Goal: Information Seeking & Learning: Learn about a topic

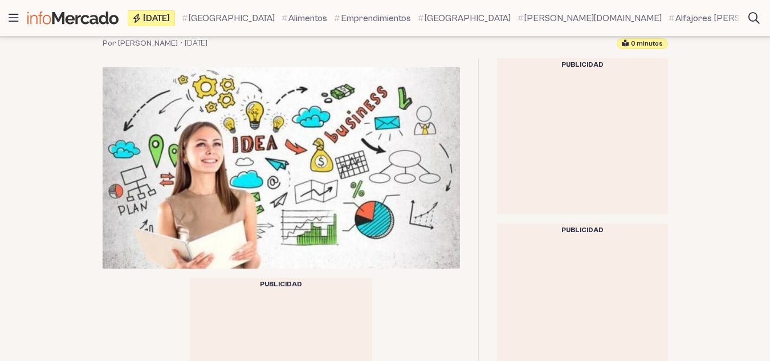
scroll to position [319, 0]
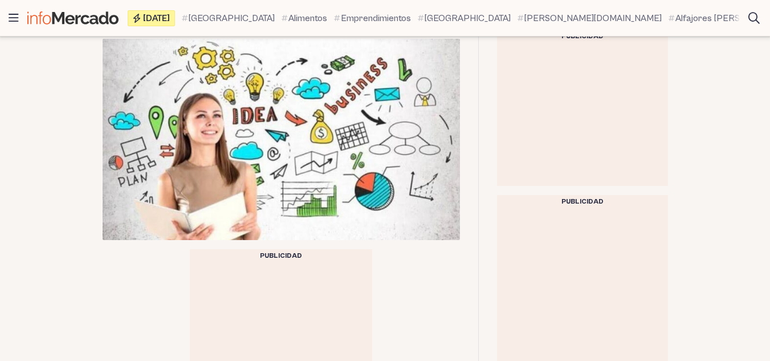
click at [399, 124] on img at bounding box center [282, 139] width 358 height 201
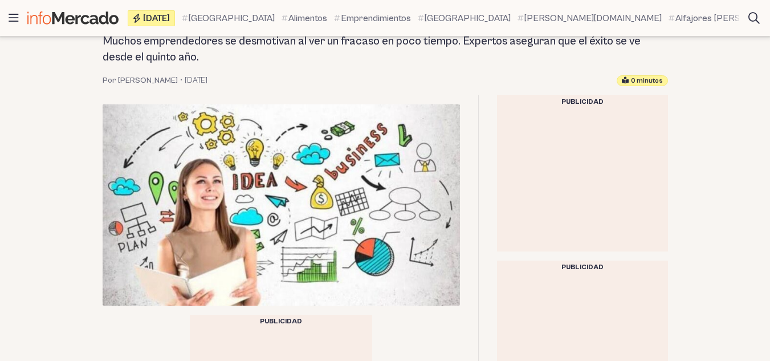
scroll to position [251, 0]
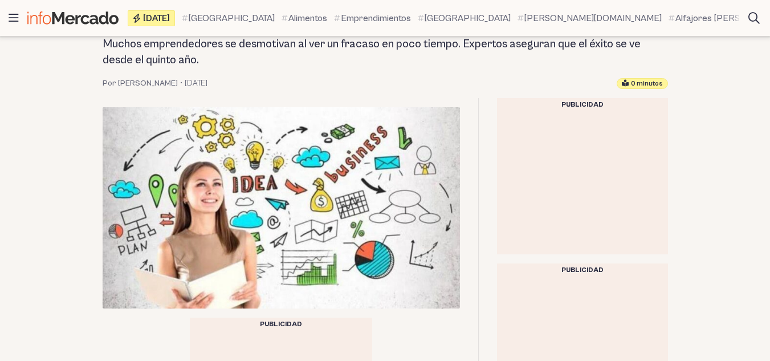
click at [399, 124] on img at bounding box center [282, 207] width 358 height 201
click at [369, 158] on img at bounding box center [282, 207] width 358 height 201
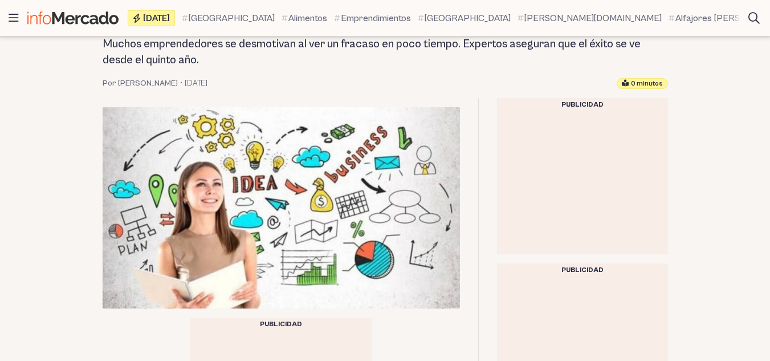
click at [369, 158] on img at bounding box center [282, 207] width 358 height 201
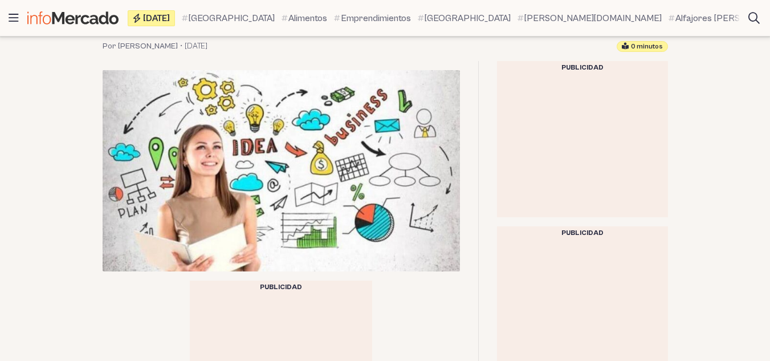
scroll to position [252, 0]
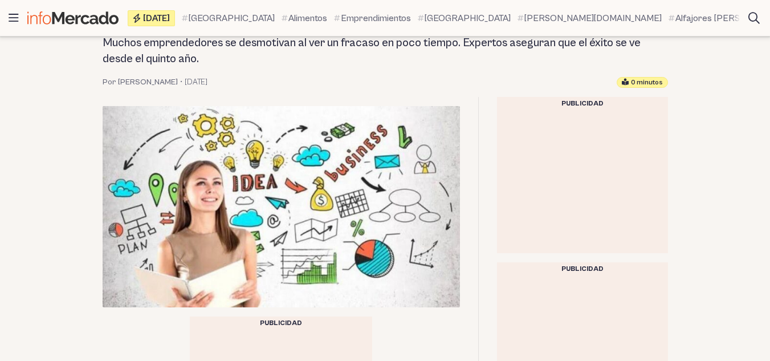
click at [439, 182] on img at bounding box center [282, 206] width 358 height 201
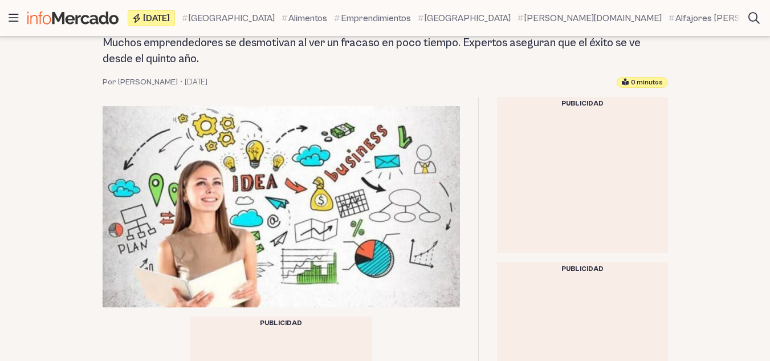
click at [439, 182] on img at bounding box center [282, 206] width 358 height 201
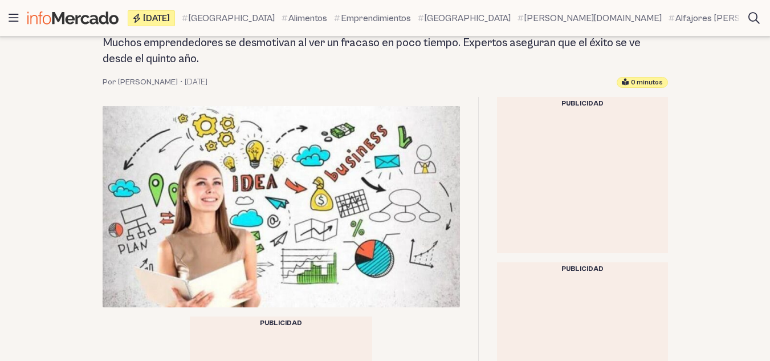
drag, startPoint x: 439, startPoint y: 182, endPoint x: 383, endPoint y: 164, distance: 59.5
click at [383, 164] on img at bounding box center [282, 206] width 358 height 201
click at [352, 161] on img at bounding box center [282, 206] width 358 height 201
drag, startPoint x: 352, startPoint y: 161, endPoint x: 238, endPoint y: 140, distance: 116.1
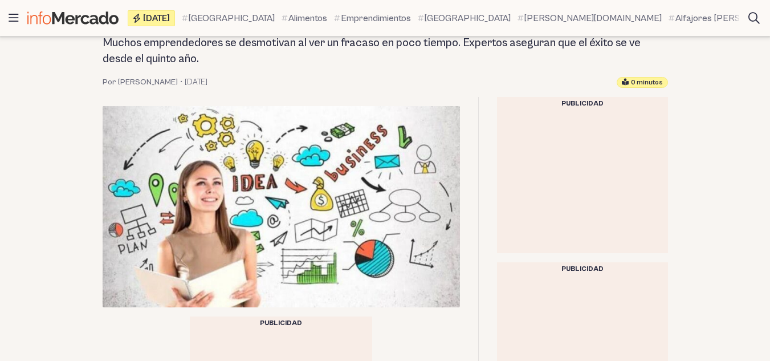
click at [238, 140] on img at bounding box center [282, 206] width 358 height 201
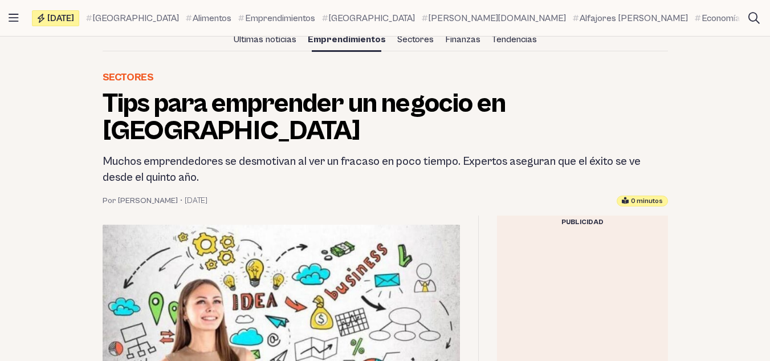
scroll to position [251, 0]
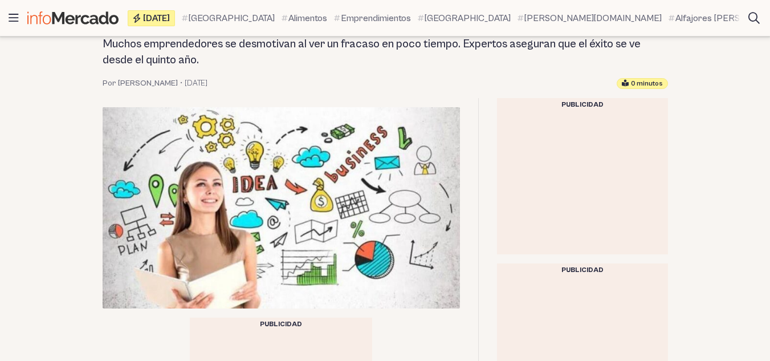
click at [290, 157] on img at bounding box center [282, 207] width 358 height 201
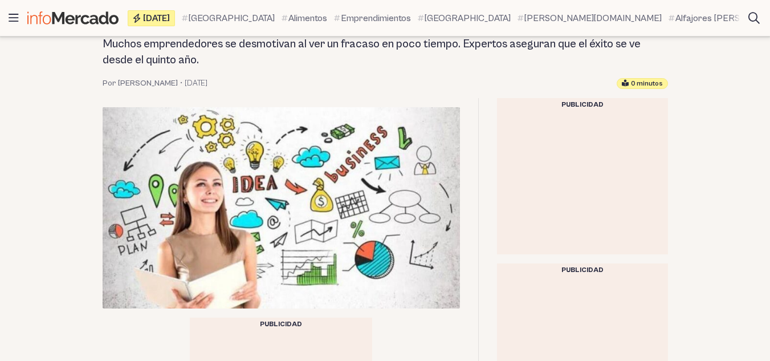
click at [290, 157] on img at bounding box center [282, 207] width 358 height 201
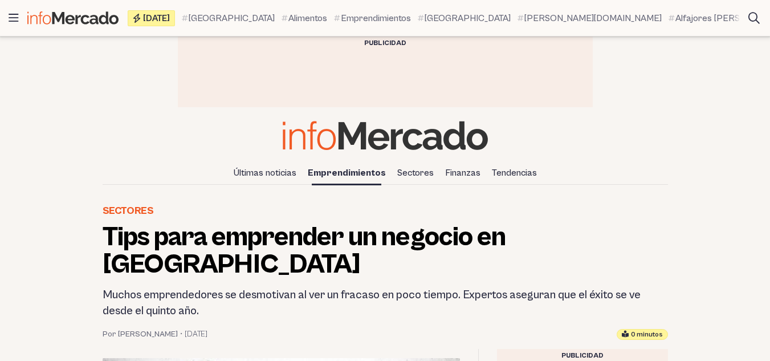
scroll to position [315, 0]
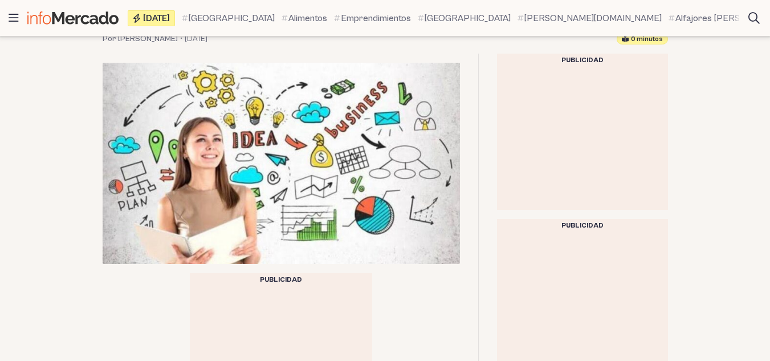
scroll to position [297, 0]
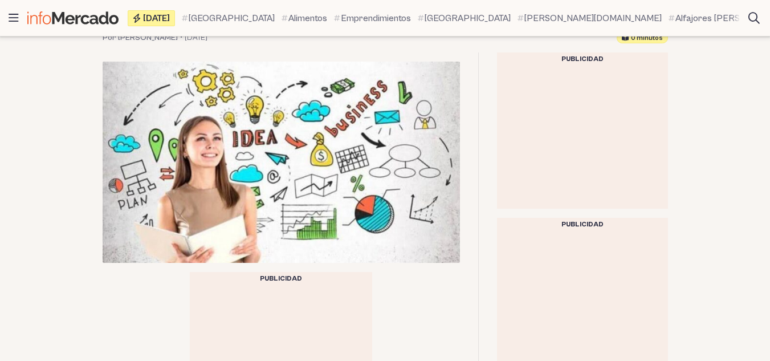
click at [315, 123] on img at bounding box center [282, 162] width 358 height 201
